Goal: Information Seeking & Learning: Stay updated

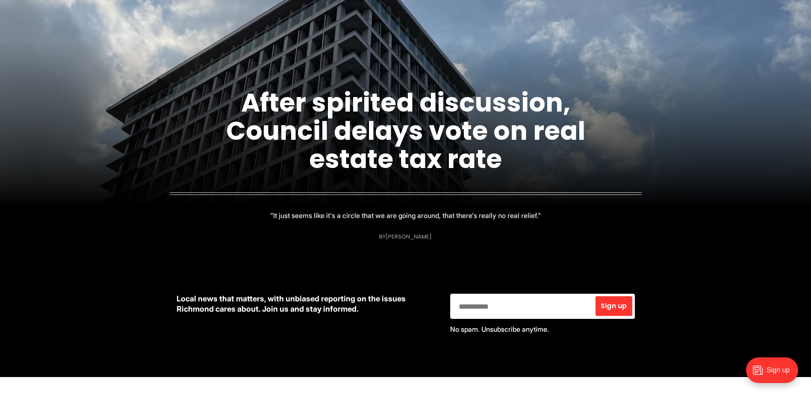
scroll to position [128, 0]
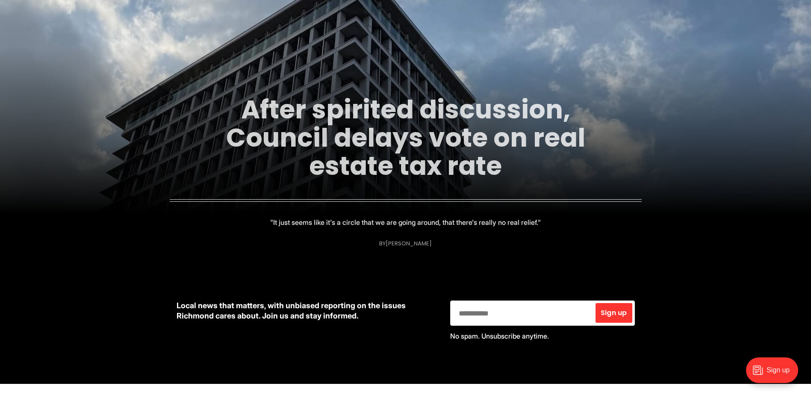
click at [436, 142] on link "After spirited discussion, Council delays vote on real estate tax rate" at bounding box center [405, 138] width 359 height 92
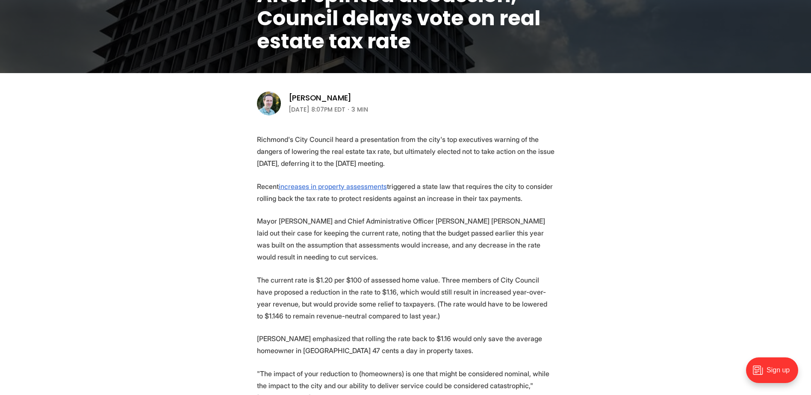
scroll to position [257, 0]
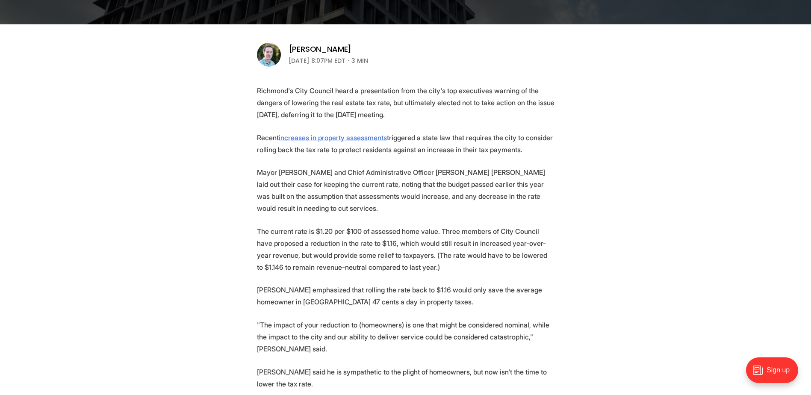
drag, startPoint x: 283, startPoint y: 104, endPoint x: 389, endPoint y: 112, distance: 105.9
click at [389, 112] on p "Richmond's City Council heard a presentation from the city's top executives war…" at bounding box center [406, 103] width 298 height 36
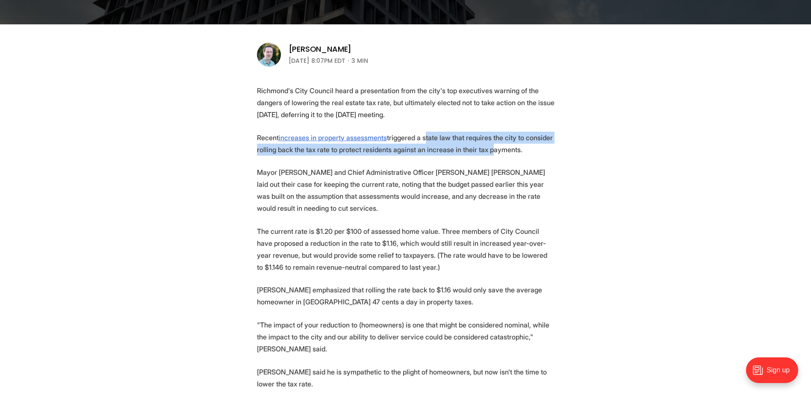
drag, startPoint x: 423, startPoint y: 139, endPoint x: 484, endPoint y: 147, distance: 60.8
click at [484, 147] on p "Recent increases in property assessments triggered a state law that requires th…" at bounding box center [406, 144] width 298 height 24
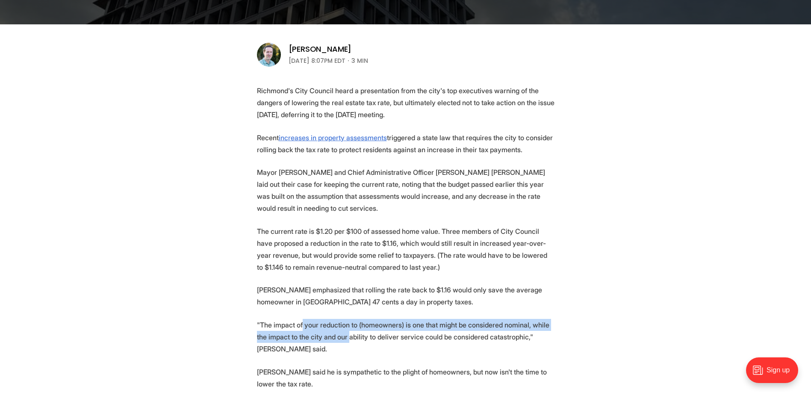
drag, startPoint x: 300, startPoint y: 313, endPoint x: 337, endPoint y: 329, distance: 40.0
click at [337, 329] on p ""The impact of your reduction to (homeowners) is one that might be considered n…" at bounding box center [406, 337] width 298 height 36
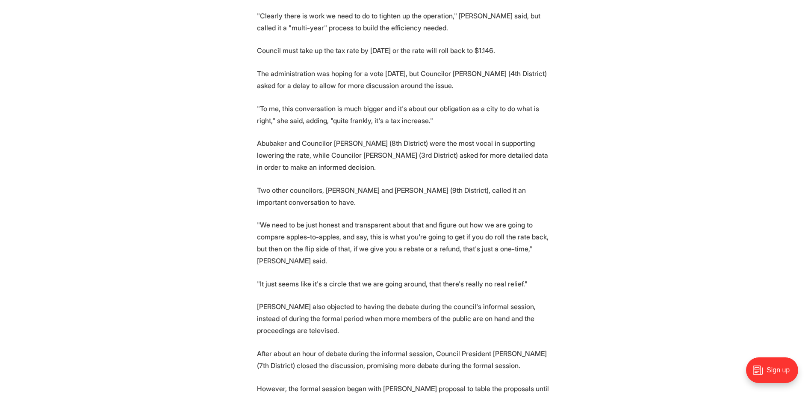
scroll to position [898, 0]
